Goal: Task Accomplishment & Management: Manage account settings

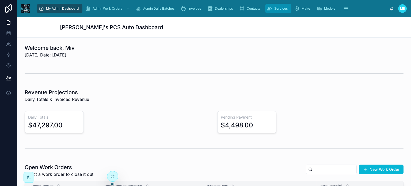
click at [274, 9] on span "Services" at bounding box center [280, 8] width 13 height 4
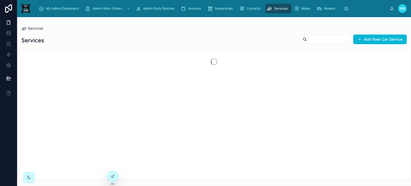
click at [307, 40] on input "text" at bounding box center [329, 39] width 44 height 7
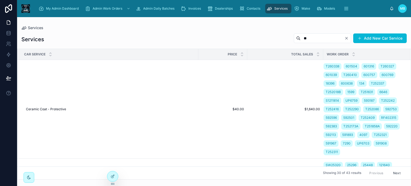
type input "*"
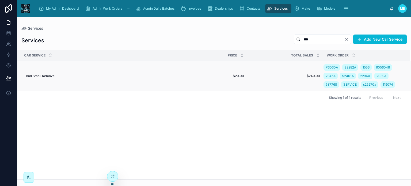
type input "***"
click at [237, 75] on span "$20.00" at bounding box center [222, 76] width 43 height 4
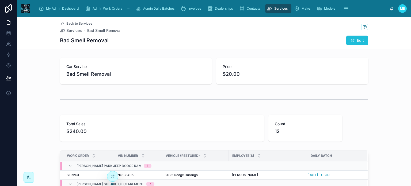
click at [356, 39] on button "Edit" at bounding box center [357, 41] width 22 height 10
click at [226, 73] on span "$20.00" at bounding box center [291, 73] width 139 height 7
click at [227, 74] on span "$20.00" at bounding box center [291, 73] width 139 height 7
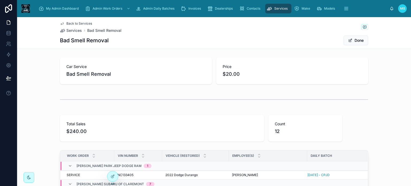
click at [238, 75] on span "$20.00" at bounding box center [291, 73] width 139 height 7
click at [229, 74] on span "$20.00" at bounding box center [291, 73] width 139 height 7
click at [90, 72] on span "Bad Smell Removal" at bounding box center [135, 73] width 139 height 7
click at [94, 78] on span "Bad Smell Removal" at bounding box center [135, 73] width 139 height 7
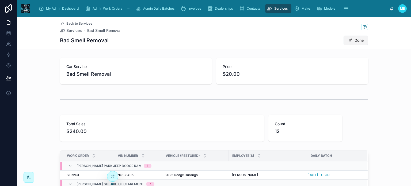
click at [356, 40] on button "Done" at bounding box center [355, 41] width 25 height 10
click at [356, 40] on button "Edit" at bounding box center [357, 41] width 22 height 10
click at [224, 74] on span "$20.00" at bounding box center [291, 73] width 139 height 7
click at [226, 74] on span "$20.00" at bounding box center [291, 73] width 139 height 7
click at [348, 38] on button "Done" at bounding box center [355, 41] width 25 height 10
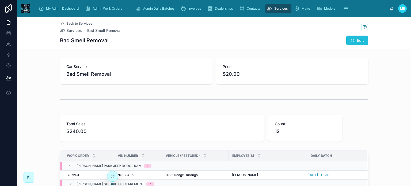
click at [353, 41] on button "Edit" at bounding box center [357, 41] width 22 height 10
click at [353, 41] on button "Done" at bounding box center [355, 41] width 25 height 10
click at [273, 8] on div "Services" at bounding box center [278, 8] width 23 height 9
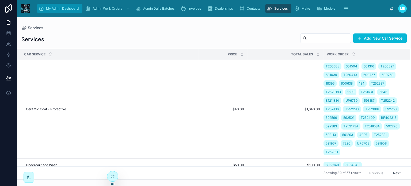
click at [56, 10] on span "My Admin Dashboard" at bounding box center [62, 8] width 33 height 4
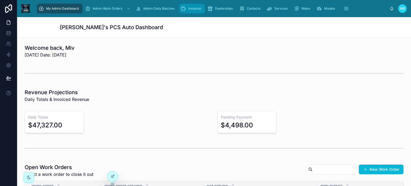
click at [190, 8] on span "Invoices" at bounding box center [194, 8] width 13 height 4
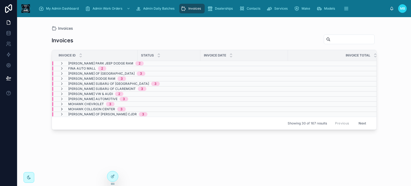
click at [60, 108] on icon at bounding box center [62, 109] width 4 height 4
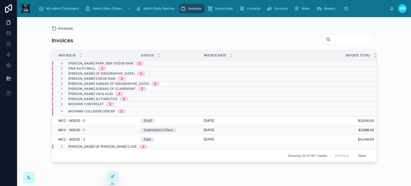
click at [165, 129] on div "Submitted to Client" at bounding box center [158, 130] width 29 height 5
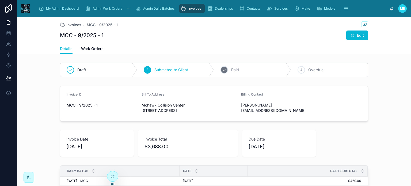
click at [223, 68] on icon at bounding box center [224, 70] width 4 height 4
click at [64, 7] on span "My Admin Dashboard" at bounding box center [62, 8] width 33 height 4
